Goal: Register for event/course

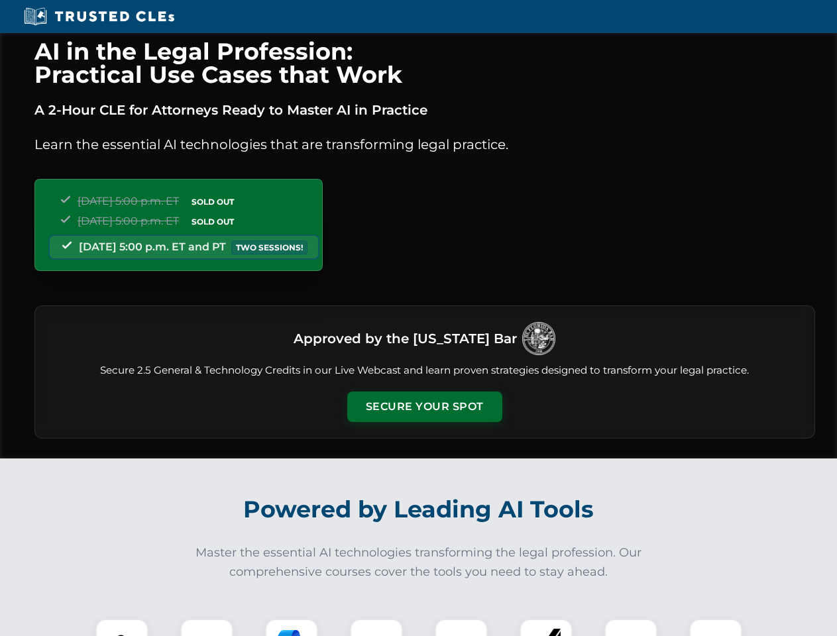
click at [424, 407] on button "Secure Your Spot" at bounding box center [424, 407] width 155 height 30
click at [122, 628] on img at bounding box center [122, 645] width 38 height 38
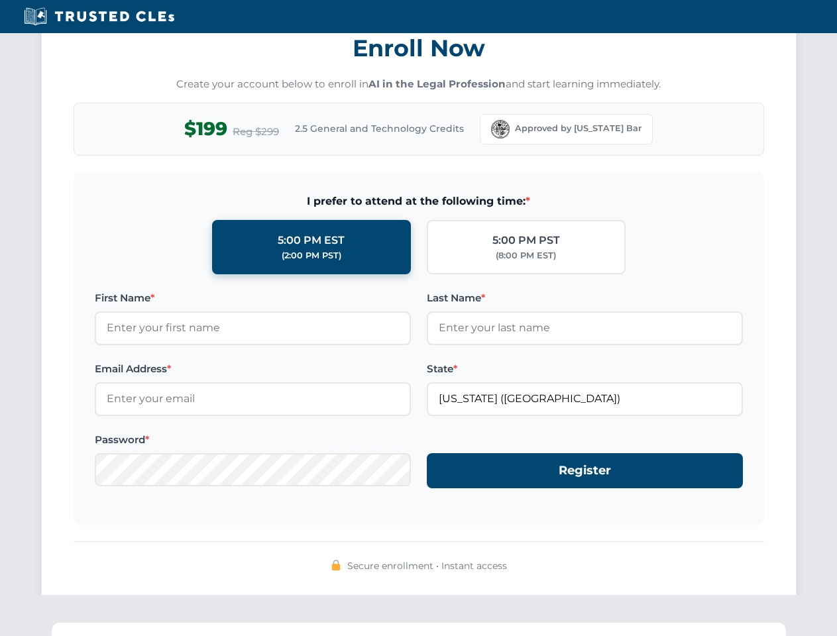
scroll to position [1301, 0]
